Goal: Transaction & Acquisition: Purchase product/service

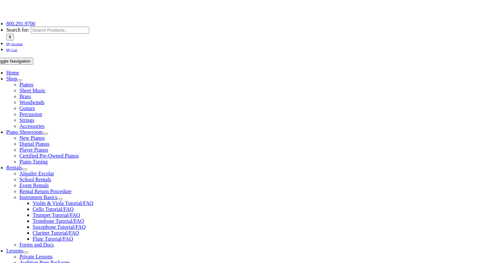
scroll to position [75, 0]
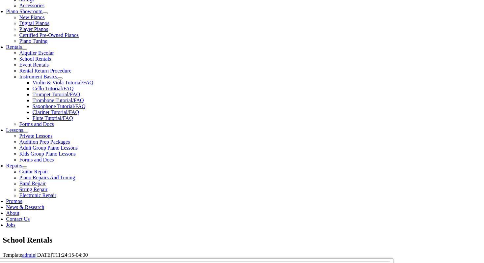
scroll to position [195, 0]
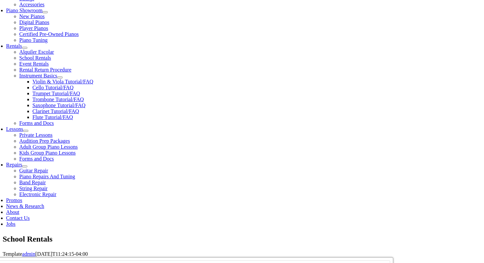
type input "west"
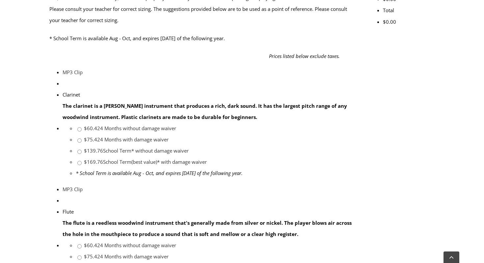
scroll to position [294, 0]
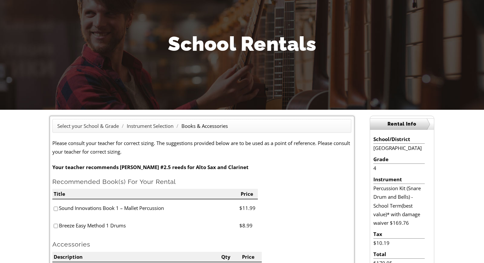
scroll to position [73, 0]
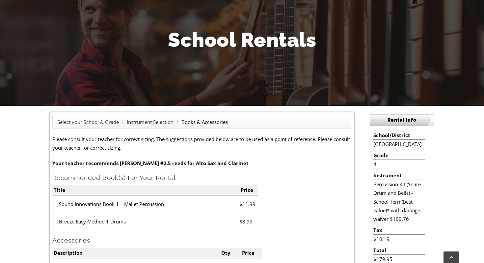
click at [56, 221] on input"] "checkbox" at bounding box center [56, 222] width 4 height 4
checkbox input"] "true"
click at [56, 204] on input"] "checkbox" at bounding box center [56, 205] width 4 height 4
checkbox input"] "true"
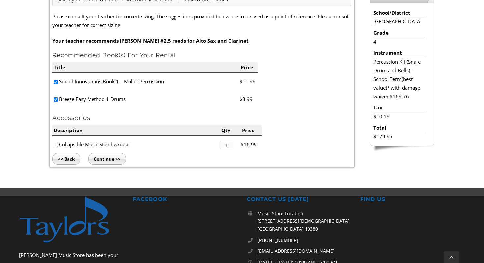
scroll to position [217, 0]
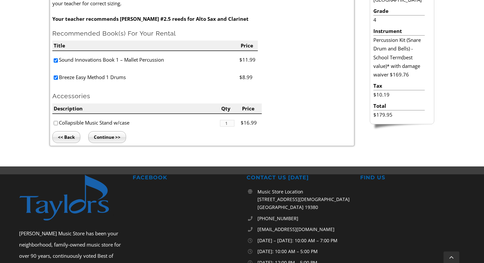
click at [112, 137] on input "Continue >>" at bounding box center [107, 137] width 38 height 12
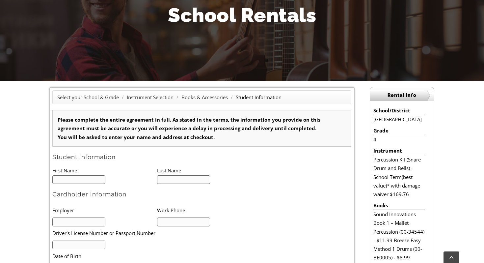
click at [66, 180] on input "text" at bounding box center [78, 179] width 53 height 9
type input "1"
type input "Charlotte"
type input "4848839045"
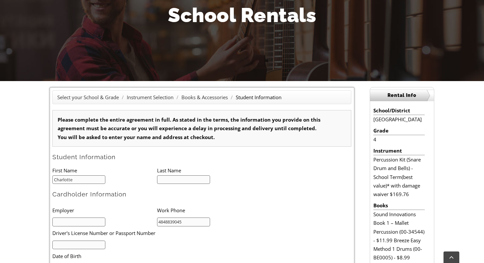
click at [169, 178] on input "text" at bounding box center [183, 179] width 53 height 9
type input "[PERSON_NAME]"
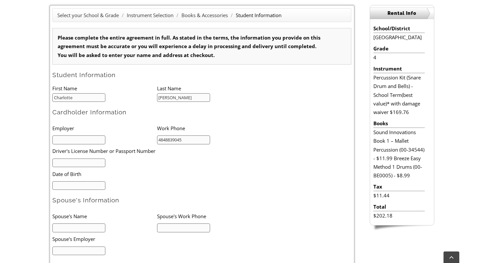
scroll to position [180, 0]
click at [74, 142] on input "text" at bounding box center [78, 139] width 53 height 9
click at [70, 160] on input "text" at bounding box center [78, 162] width 53 height 9
type input "27373076"
click at [80, 184] on input "mm/dd/yyyy" at bounding box center [78, 185] width 53 height 9
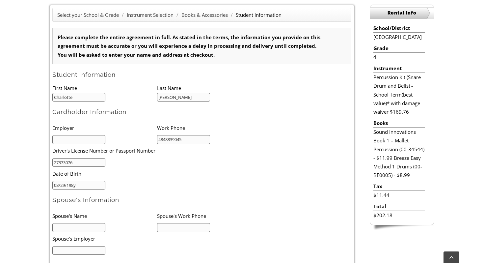
type input "[DATE]"
click at [76, 226] on input "text" at bounding box center [78, 227] width 53 height 9
type input "[PERSON_NAME]"
type input "4844678854"
click at [63, 249] on input "text" at bounding box center [78, 250] width 53 height 9
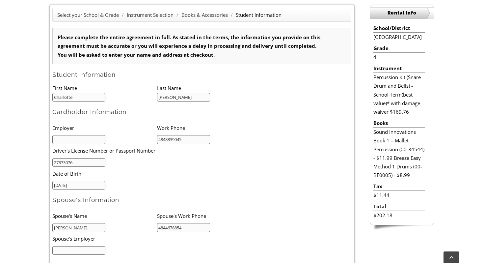
type input "Incyte Corp"
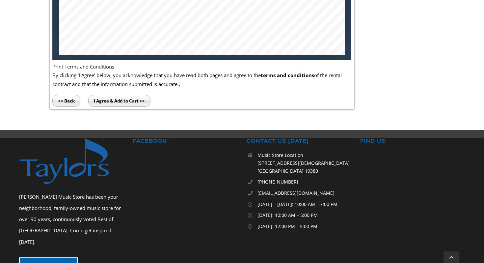
scroll to position [500, 0]
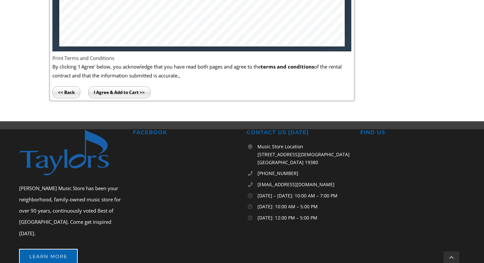
click at [121, 91] on input "I Agree & Add to Cart >>" at bounding box center [119, 92] width 62 height 12
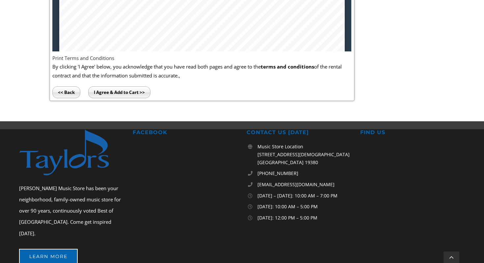
type input "1"
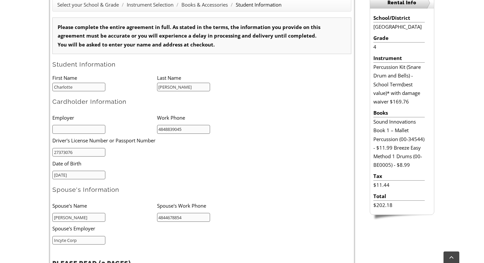
scroll to position [181, 0]
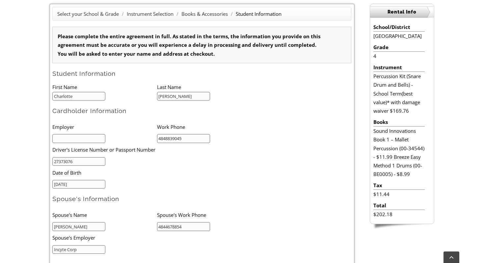
click at [92, 139] on input "text" at bounding box center [78, 138] width 53 height 9
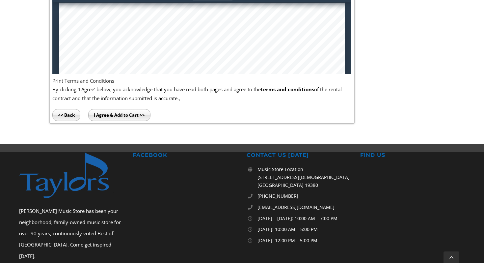
scroll to position [557, 0]
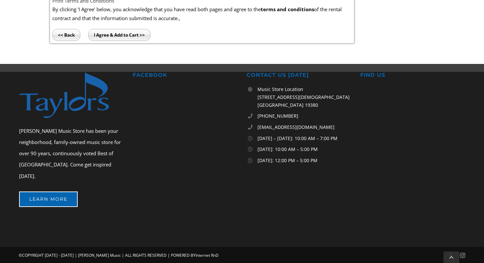
type input "na"
click at [108, 36] on input "I Agree & Add to Cart >>" at bounding box center [119, 35] width 62 height 12
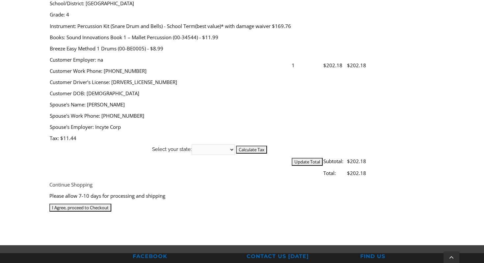
scroll to position [274, 0]
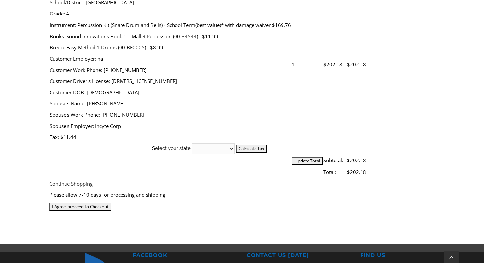
click at [235, 143] on select "[US_STATE] [US_STATE] [US_STATE] [US_STATE] [US_STATE] [US_STATE] [US_STATE] [U…" at bounding box center [213, 148] width 43 height 11
select select "PA"
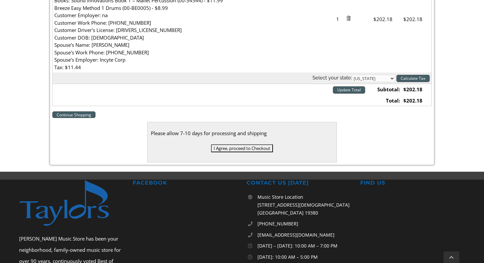
scroll to position [262, 0]
